Goal: Contribute content

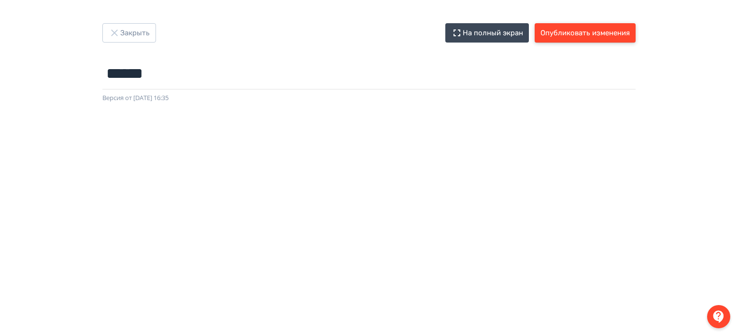
click at [604, 37] on button "Опубликовать изменения" at bounding box center [584, 32] width 101 height 19
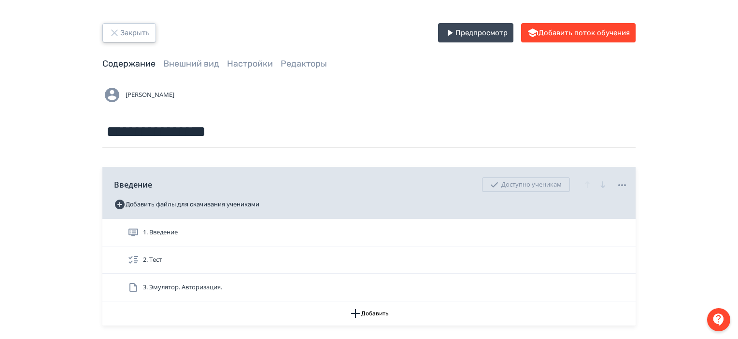
click at [144, 31] on button "Закрыть" at bounding box center [129, 32] width 54 height 19
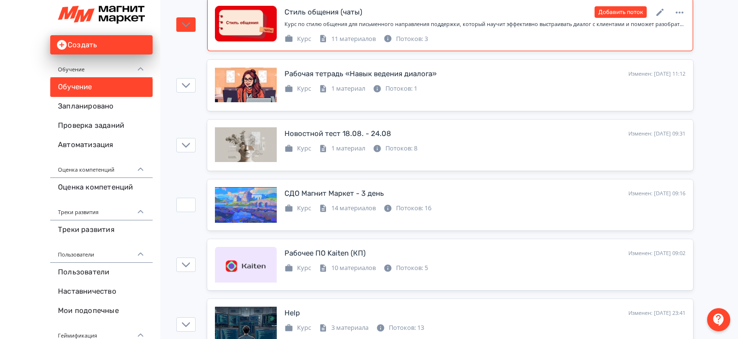
scroll to position [1713, 0]
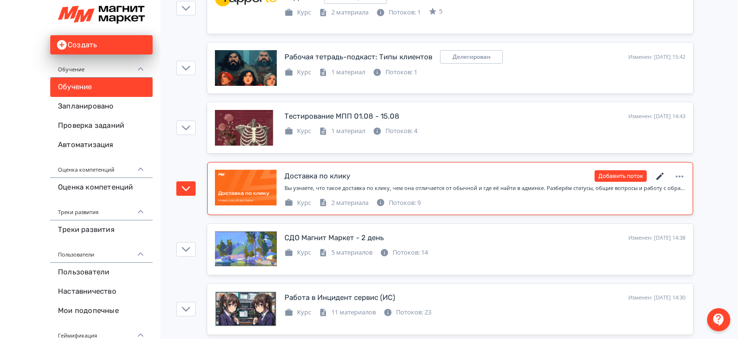
click at [658, 171] on icon at bounding box center [660, 177] width 12 height 12
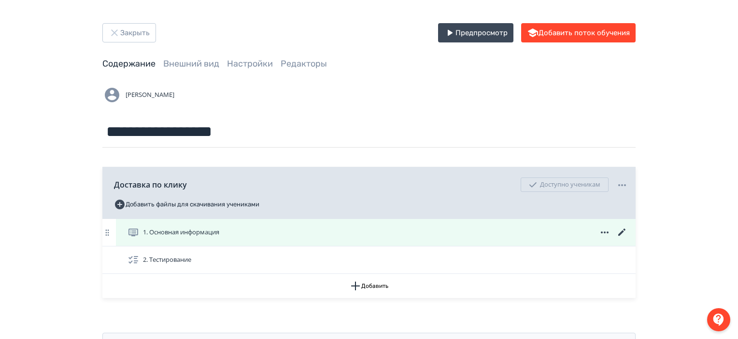
click at [620, 230] on icon at bounding box center [622, 233] width 12 height 12
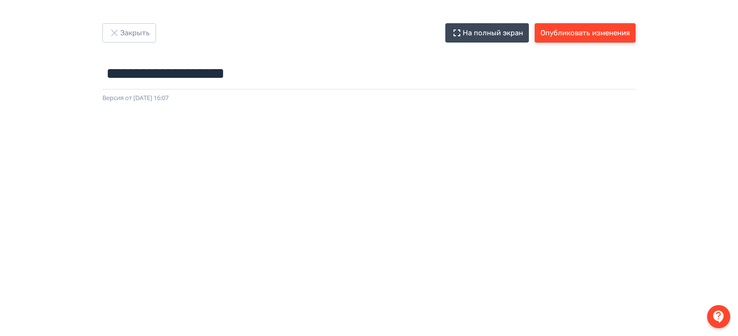
click at [616, 32] on button "Опубликовать изменения" at bounding box center [584, 32] width 101 height 19
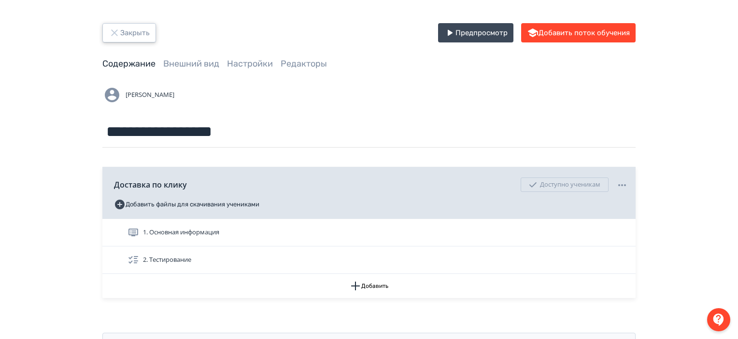
click at [141, 23] on button "Закрыть" at bounding box center [129, 32] width 54 height 19
